Goal: Check status: Check status

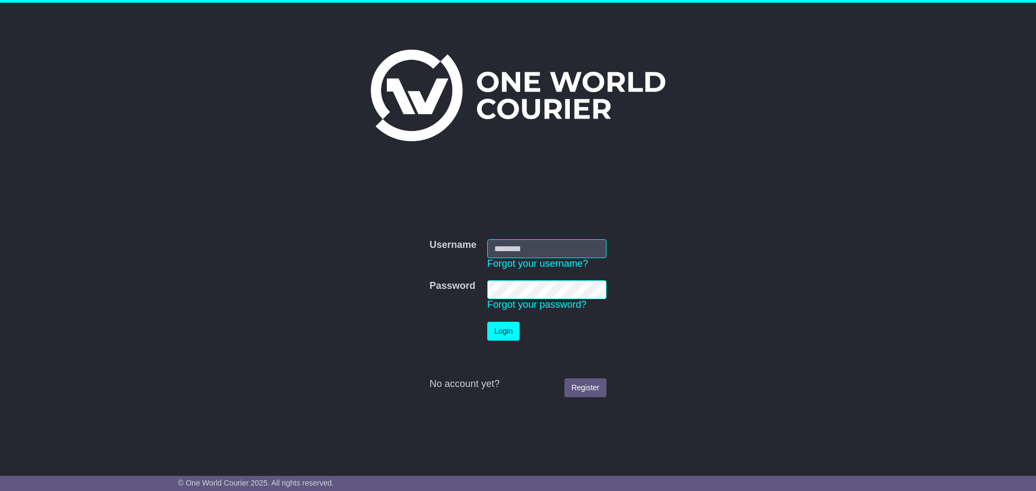
type input "**********"
click at [502, 329] on button "Login" at bounding box center [503, 331] width 32 height 19
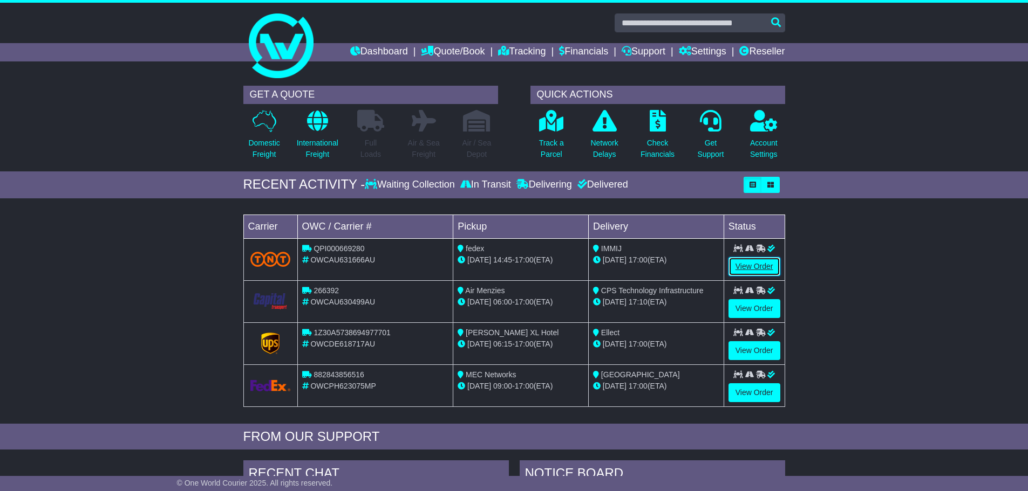
click at [758, 263] on link "View Order" at bounding box center [754, 266] width 52 height 19
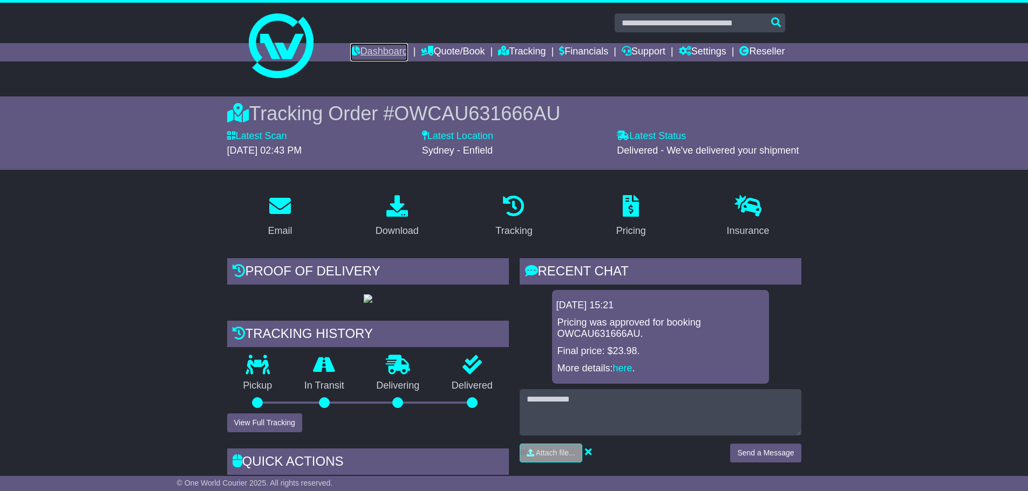
click at [381, 54] on link "Dashboard" at bounding box center [379, 52] width 58 height 18
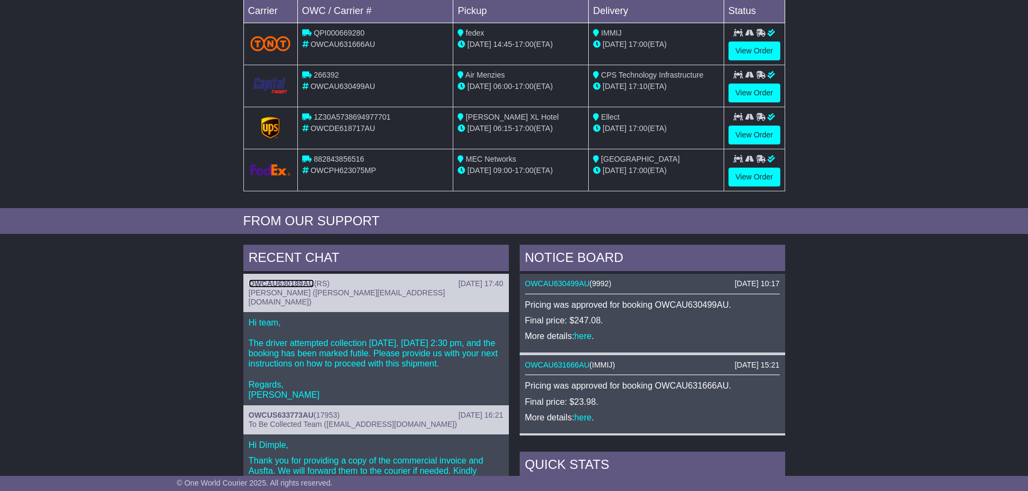
click at [289, 281] on link "OWCAU630189AU" at bounding box center [281, 283] width 65 height 9
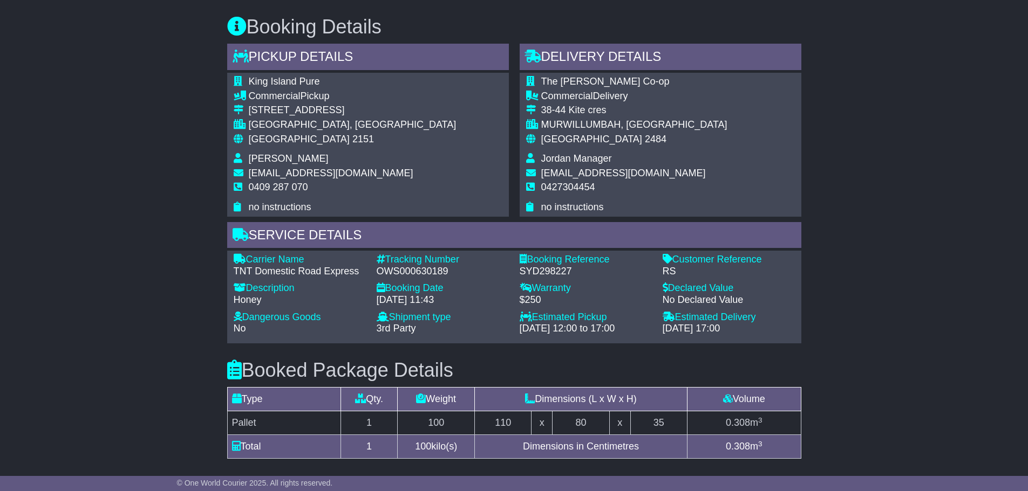
scroll to position [593, 0]
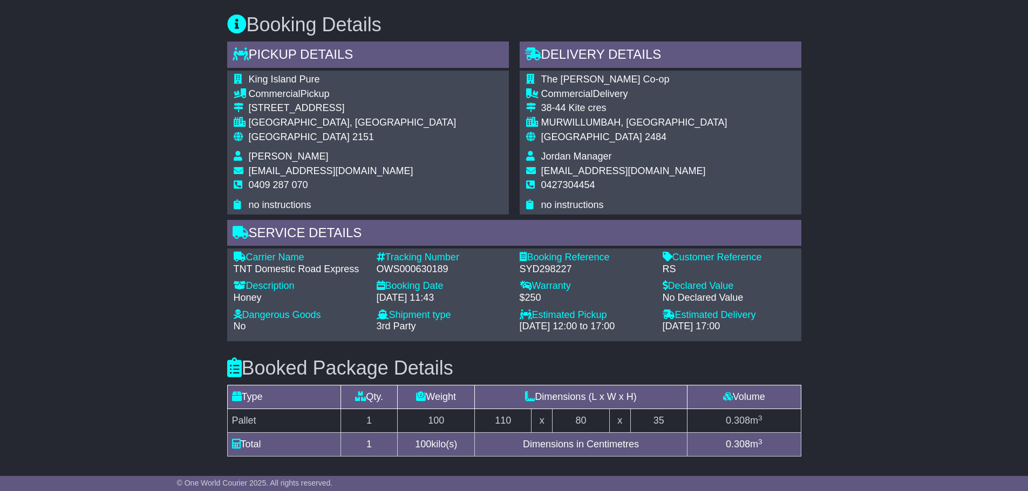
click at [285, 183] on span "0409 287 070" at bounding box center [278, 185] width 59 height 11
copy tbody "0409 287 070"
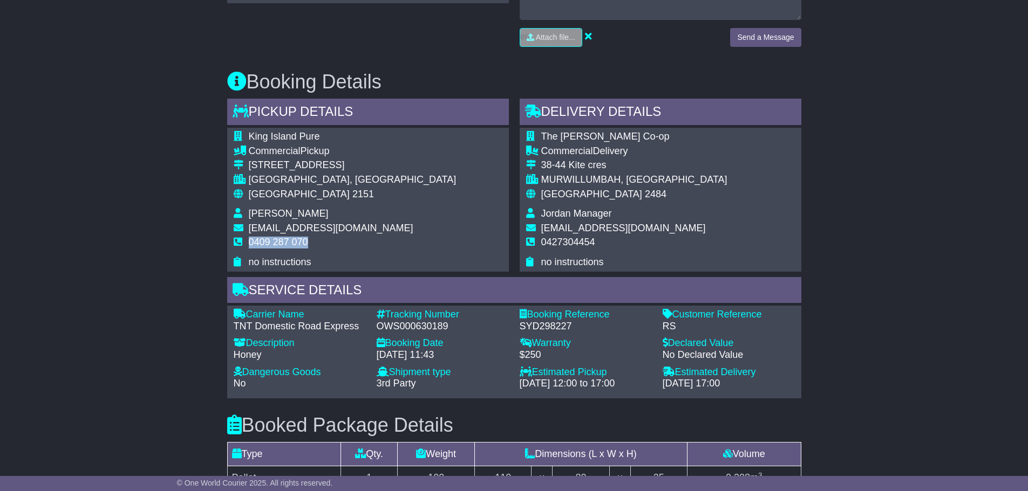
scroll to position [498, 0]
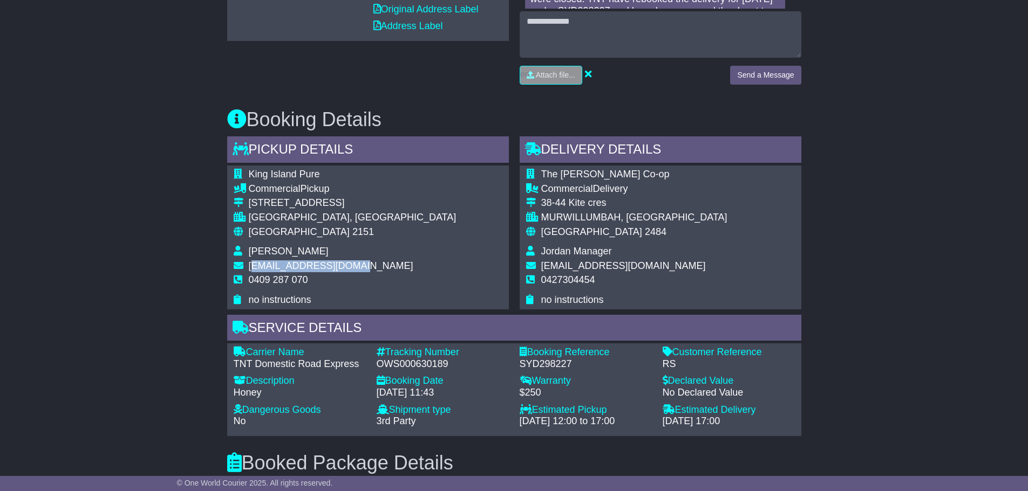
drag, startPoint x: 250, startPoint y: 268, endPoint x: 352, endPoint y: 261, distance: 102.2
click at [352, 261] on span "rob@dashfreight.com.au" at bounding box center [331, 266] width 165 height 11
click at [408, 248] on div "King Island Pure Commercial Pickup unit 32, 14 Loyalty Rd NORTH ROCKS, NSW Aust…" at bounding box center [368, 237] width 282 height 143
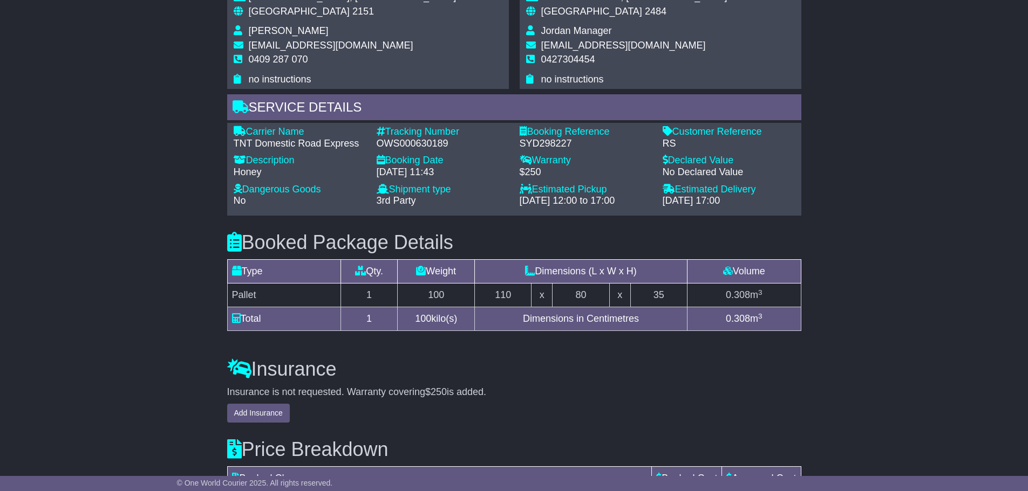
scroll to position [714, 0]
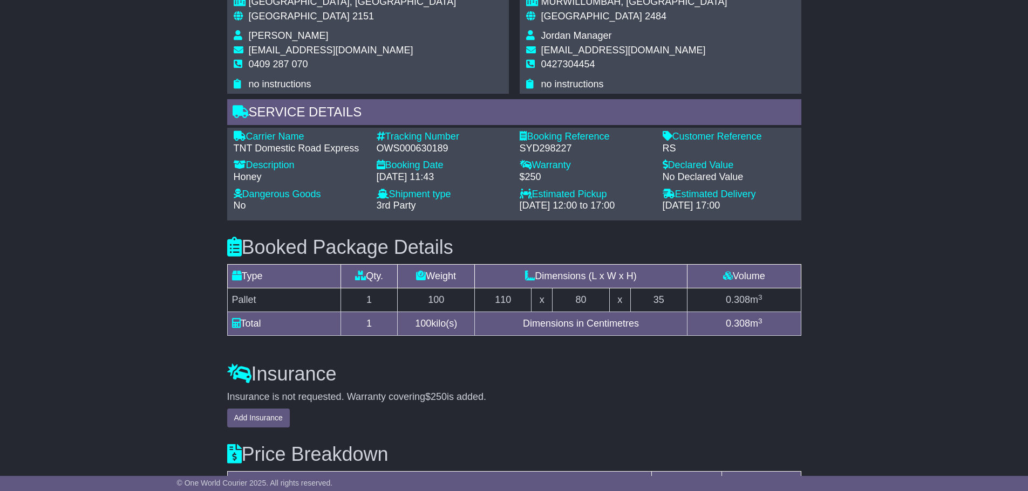
click at [414, 155] on div "Carrier Name - TNT Domestic Road Express Description - Honey Tracking Number - …" at bounding box center [514, 174] width 572 height 86
click at [414, 147] on div "OWS000630189" at bounding box center [443, 149] width 132 height 12
copy div "OWS000630189"
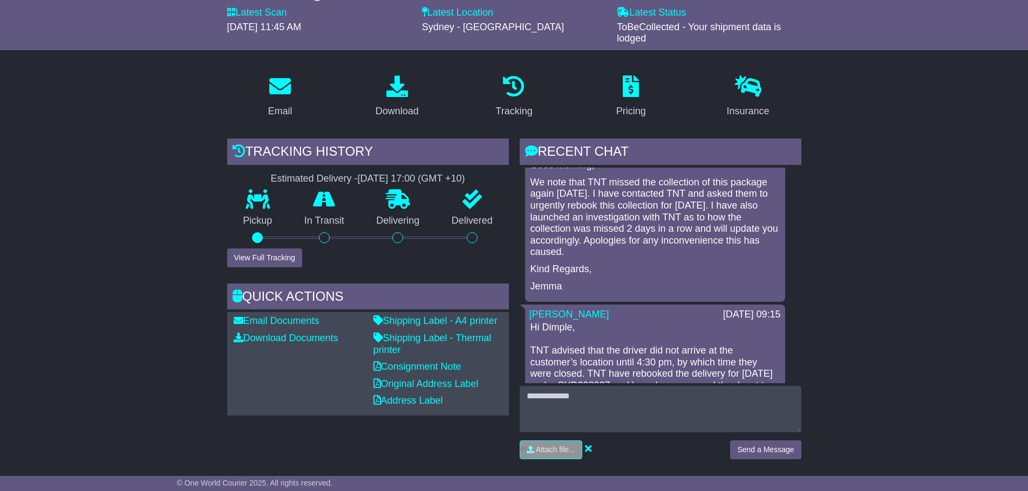
scroll to position [0, 0]
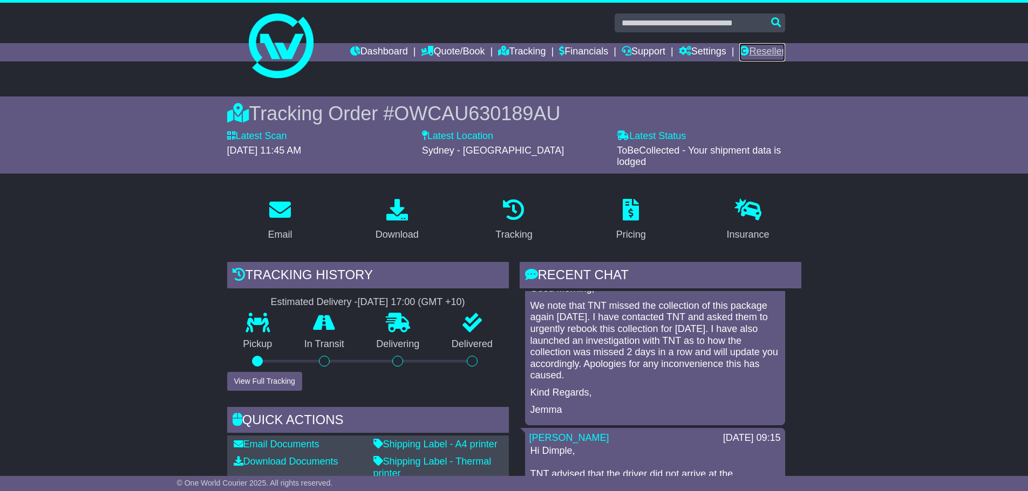
click at [746, 53] on link "Reseller" at bounding box center [761, 52] width 45 height 18
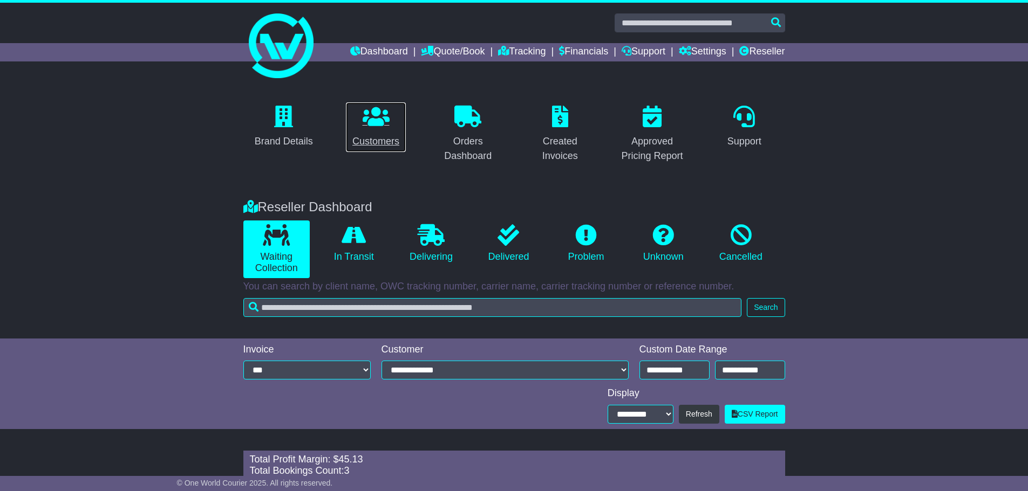
click at [371, 152] on link "Customers" at bounding box center [375, 127] width 61 height 51
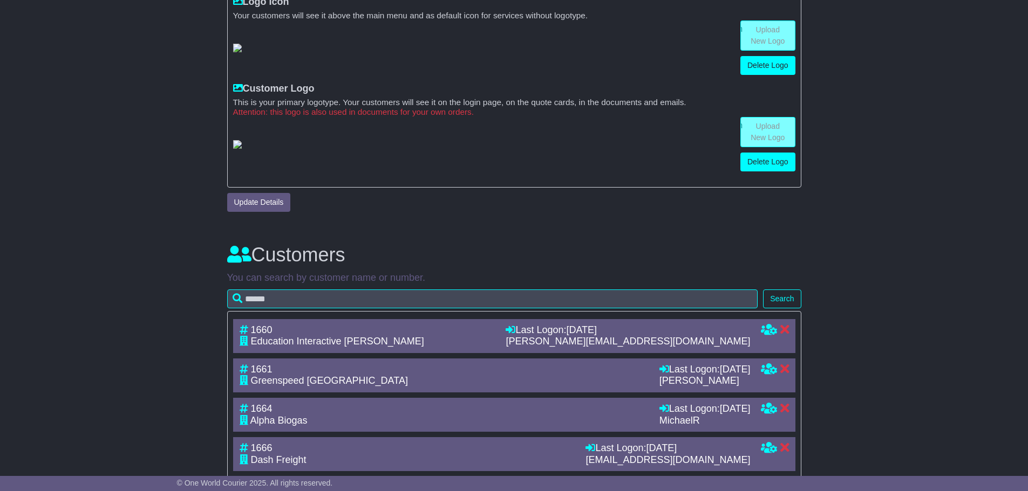
scroll to position [284, 0]
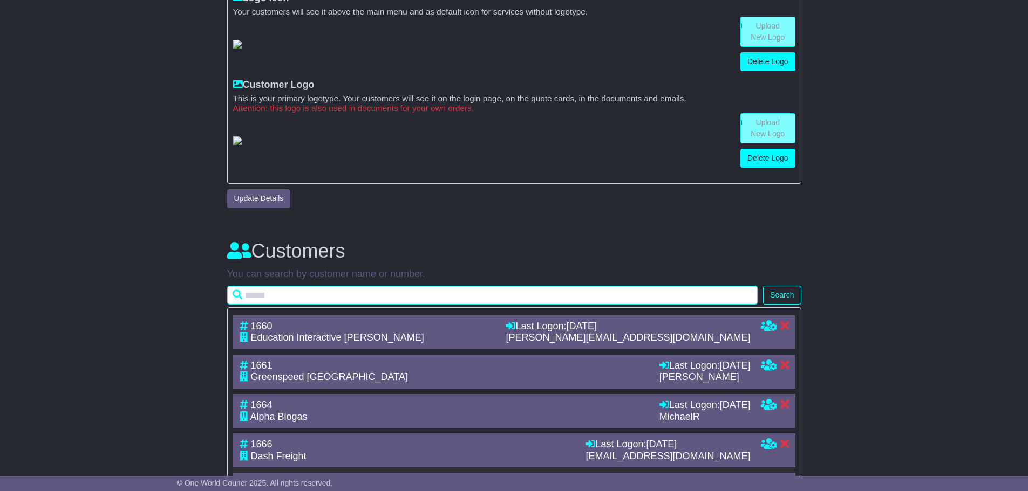
click at [307, 305] on input "text" at bounding box center [492, 295] width 531 height 19
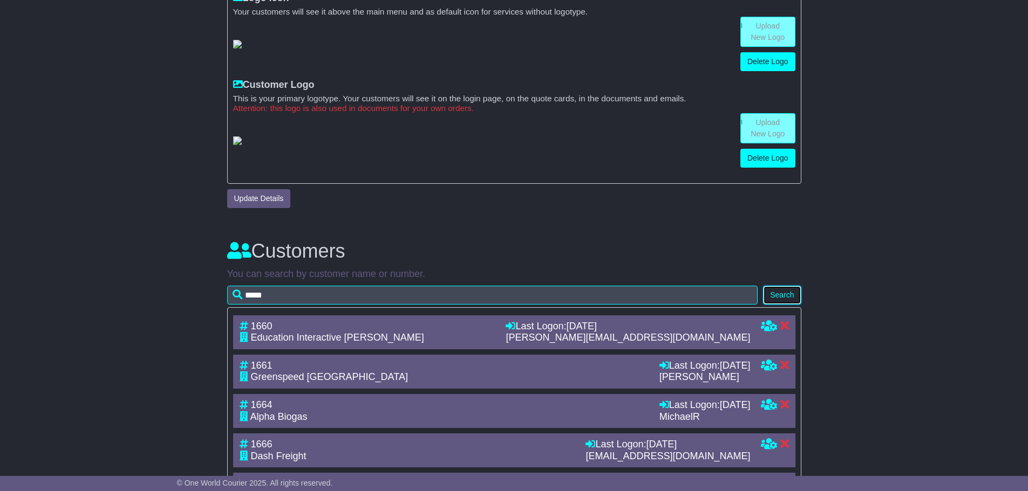
click at [770, 305] on button "Search" at bounding box center [782, 295] width 38 height 19
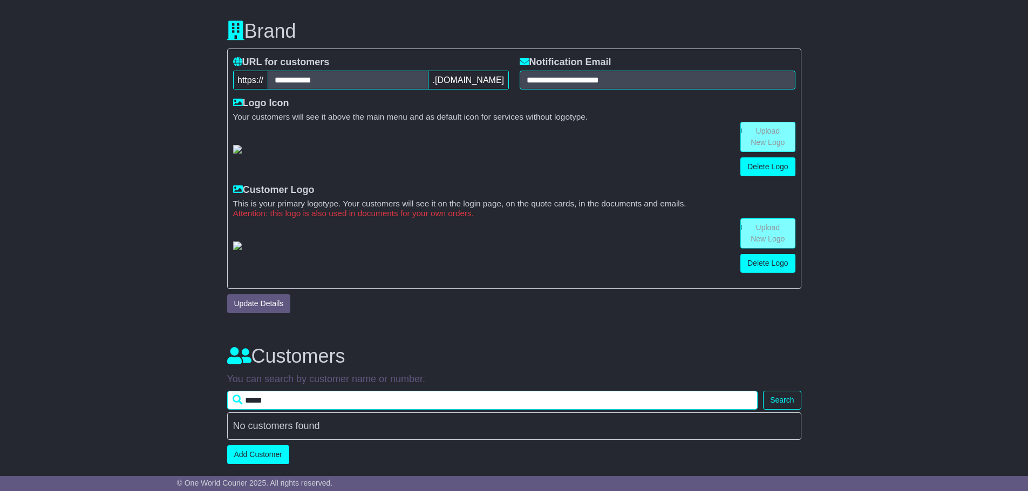
click at [316, 407] on input "*****" at bounding box center [492, 400] width 531 height 19
click at [318, 402] on input "*****" at bounding box center [492, 400] width 531 height 19
type input "**"
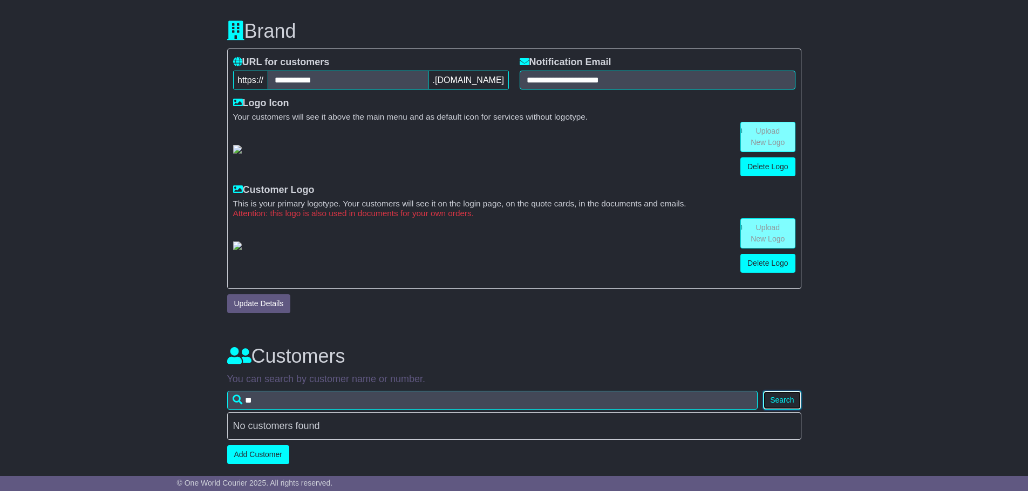
click at [772, 405] on button "Search" at bounding box center [782, 400] width 38 height 19
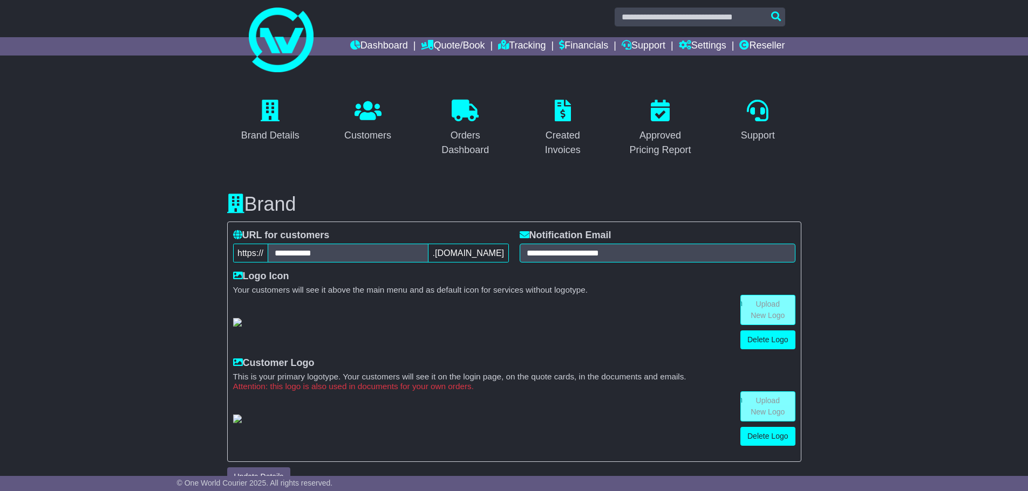
scroll to position [0, 0]
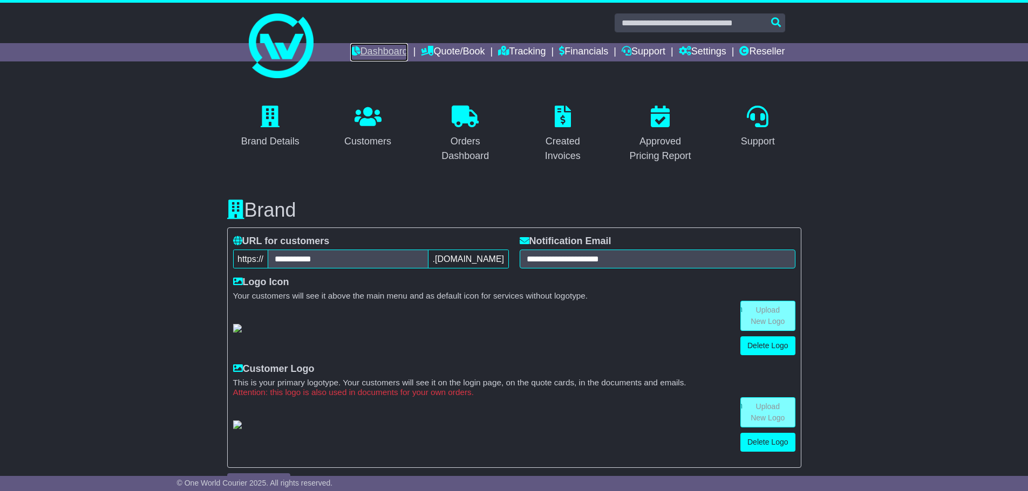
click at [358, 54] on link "Dashboard" at bounding box center [379, 52] width 58 height 18
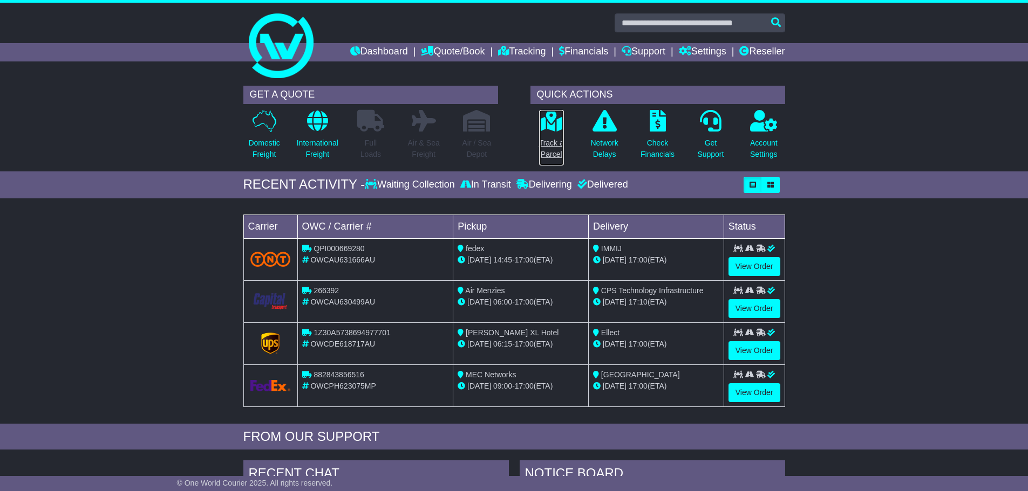
click at [551, 148] on p "Track a Parcel" at bounding box center [551, 149] width 25 height 23
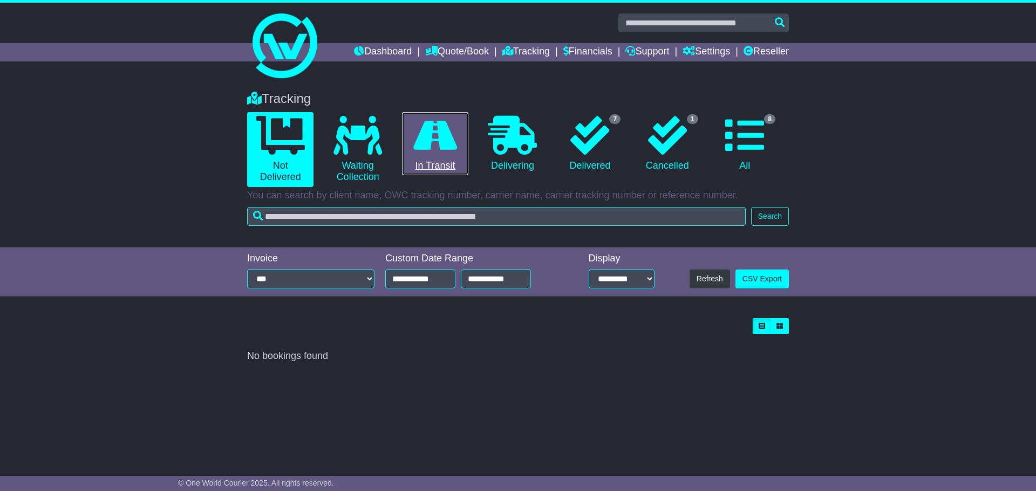
click at [415, 156] on link "0 In Transit" at bounding box center [435, 144] width 66 height 64
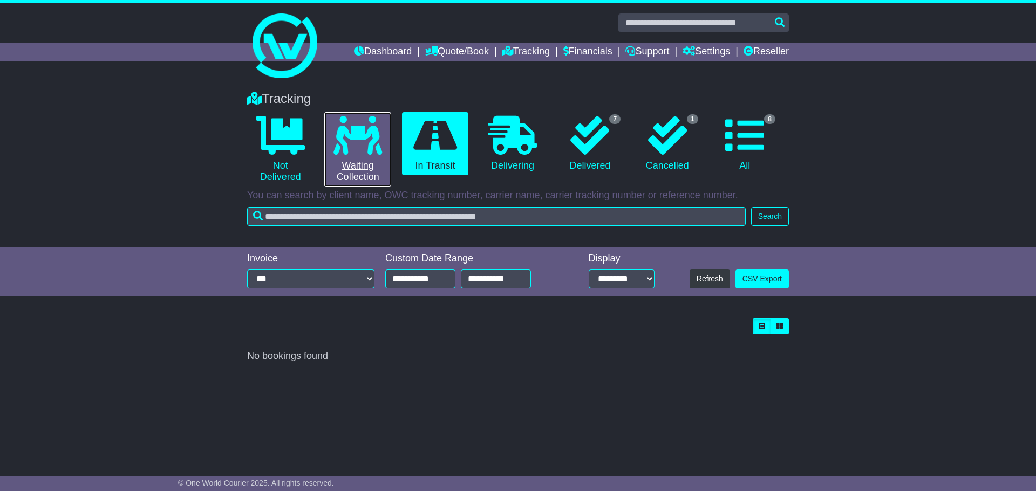
click at [354, 155] on link "0 Waiting Collection" at bounding box center [357, 149] width 66 height 75
